Goal: Check status: Check status

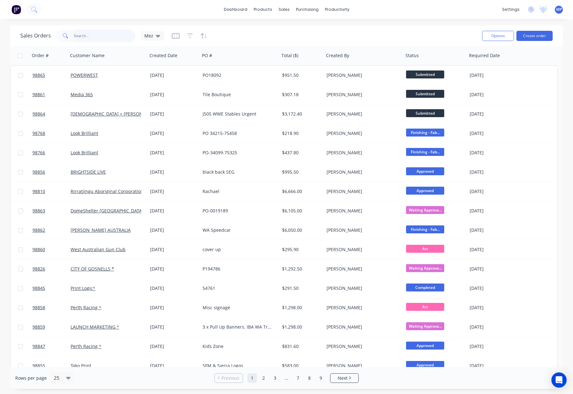
click at [89, 37] on input "text" at bounding box center [105, 36] width 62 height 13
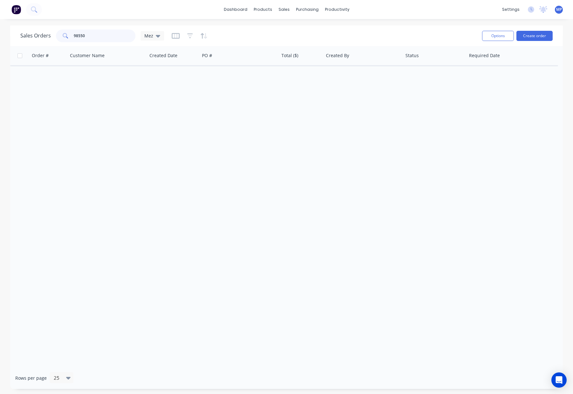
click at [79, 35] on input "98550" at bounding box center [105, 36] width 62 height 13
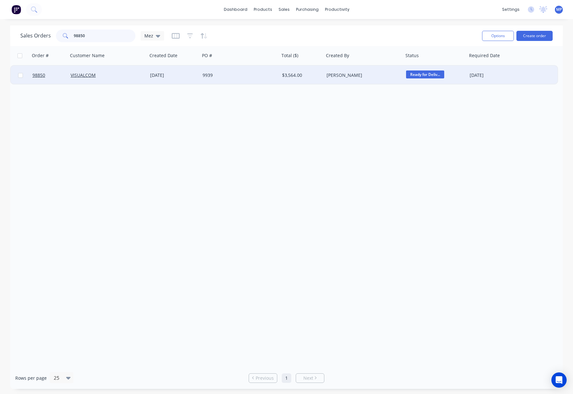
type input "98850"
click at [255, 72] on div "9939" at bounding box center [237, 75] width 71 height 6
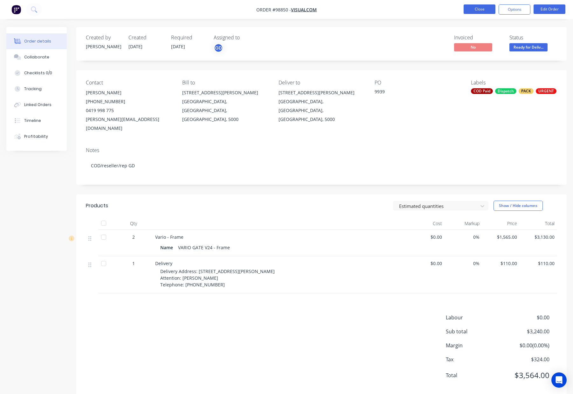
click at [472, 9] on button "Close" at bounding box center [479, 9] width 32 height 10
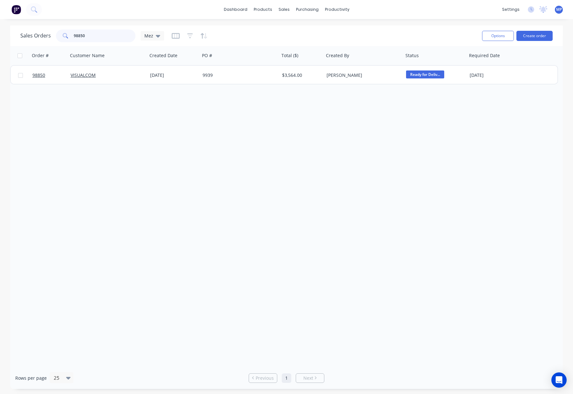
drag, startPoint x: 95, startPoint y: 34, endPoint x: 47, endPoint y: 33, distance: 48.0
click at [47, 33] on div "Sales Orders 98850 Mez" at bounding box center [92, 36] width 144 height 13
